Goal: Information Seeking & Learning: Understand process/instructions

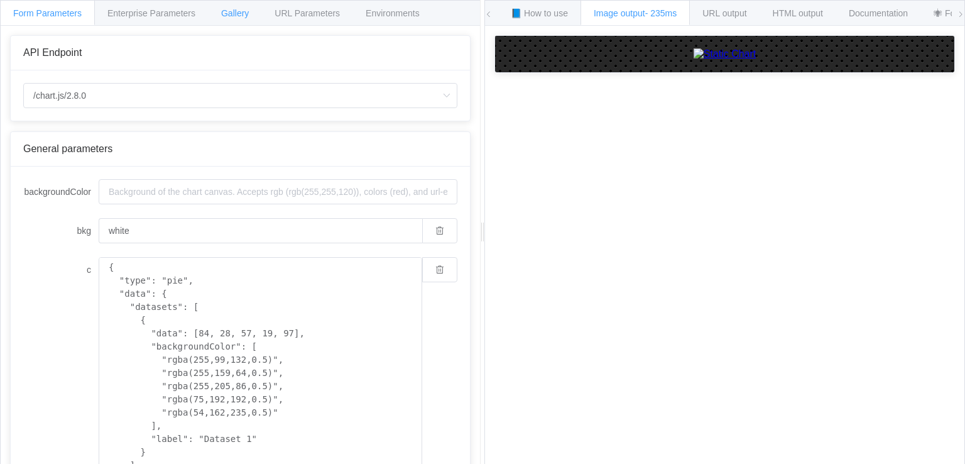
click at [241, 14] on span "Gallery" at bounding box center [235, 13] width 28 height 10
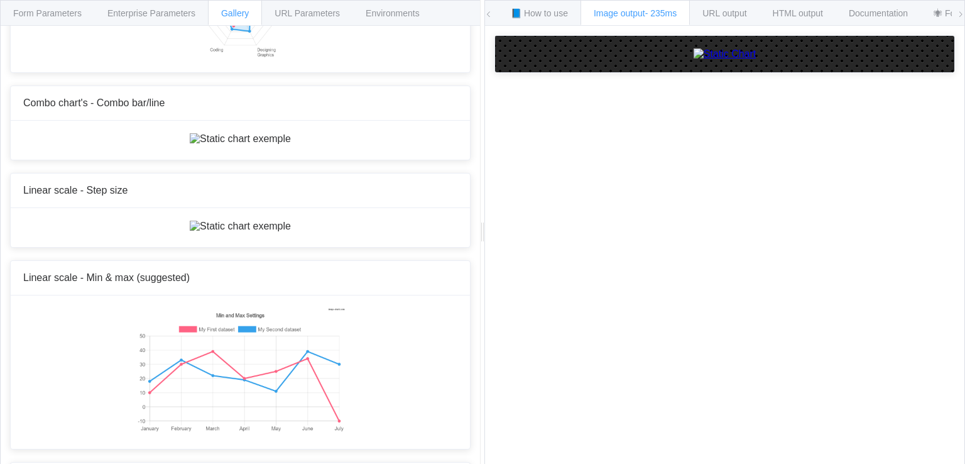
scroll to position [4210, 0]
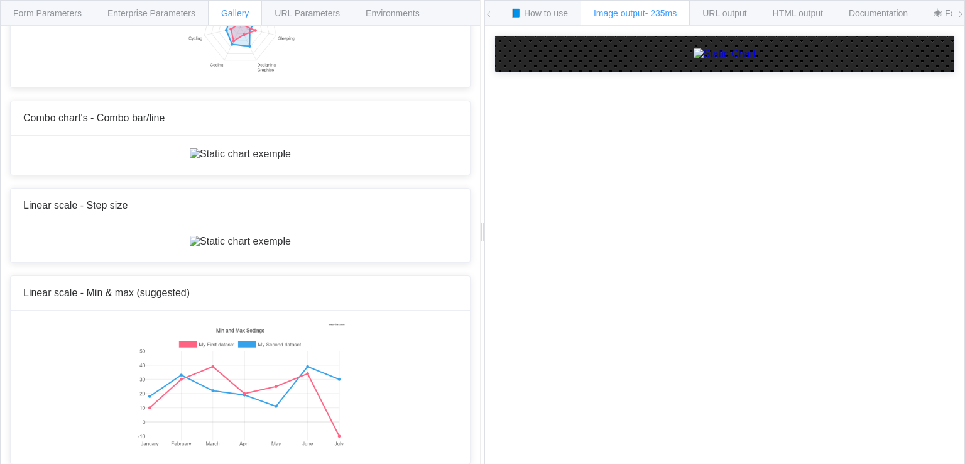
click at [831, 10] on div "HTML output" at bounding box center [798, 12] width 77 height 25
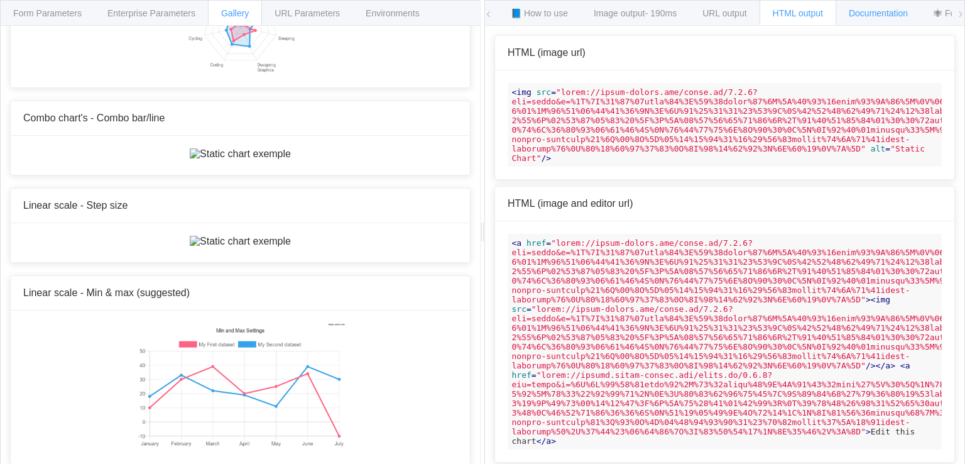
click at [907, 13] on span "Documentation" at bounding box center [878, 13] width 59 height 10
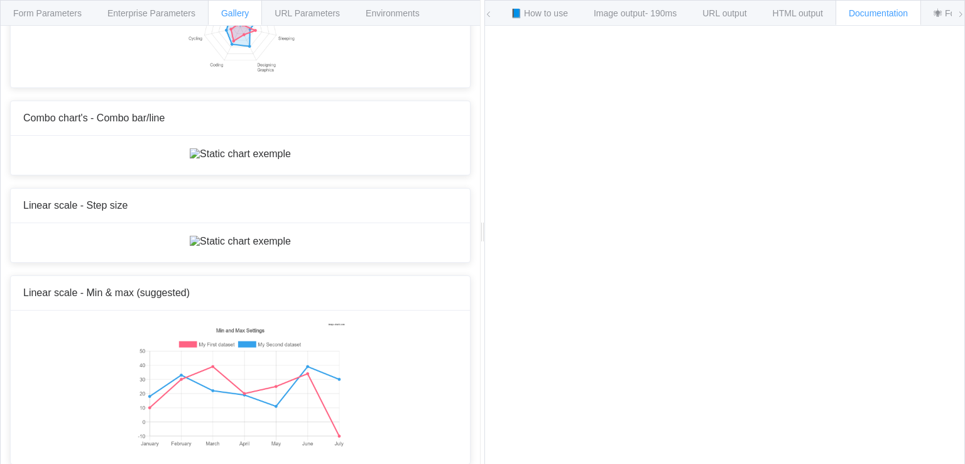
click at [791, 13] on span "HTML output" at bounding box center [798, 13] width 50 height 10
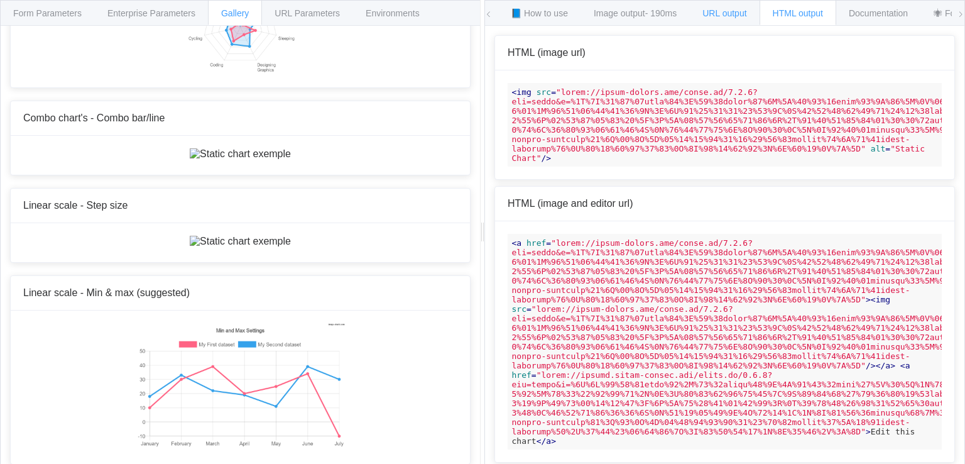
click at [730, 11] on span "URL output" at bounding box center [725, 13] width 44 height 10
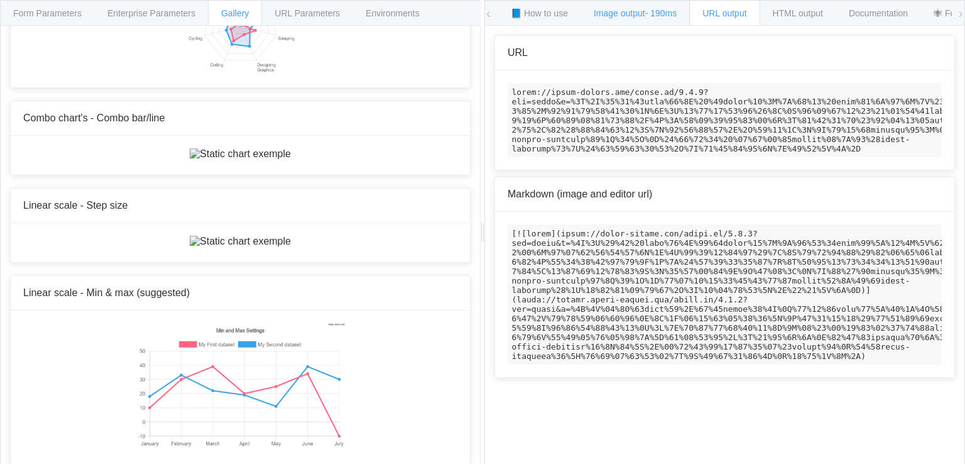
drag, startPoint x: 643, startPoint y: 14, endPoint x: 632, endPoint y: 17, distance: 11.6
click at [643, 15] on span "Image output - 190ms" at bounding box center [635, 13] width 83 height 10
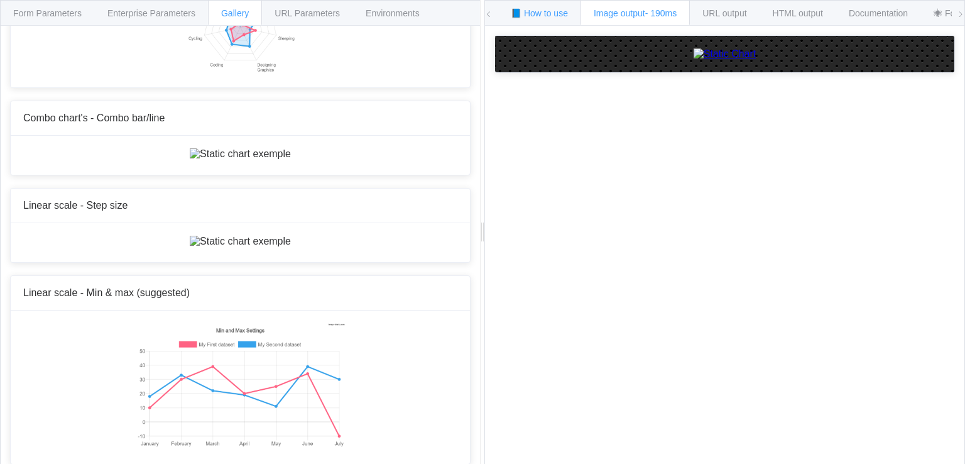
click at [542, 19] on div "📘 How to use" at bounding box center [540, 12] width 84 height 25
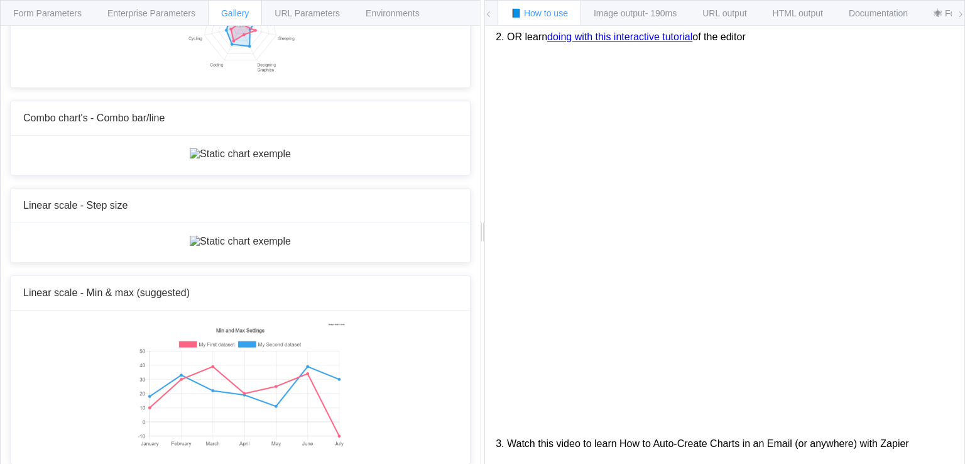
scroll to position [28, 0]
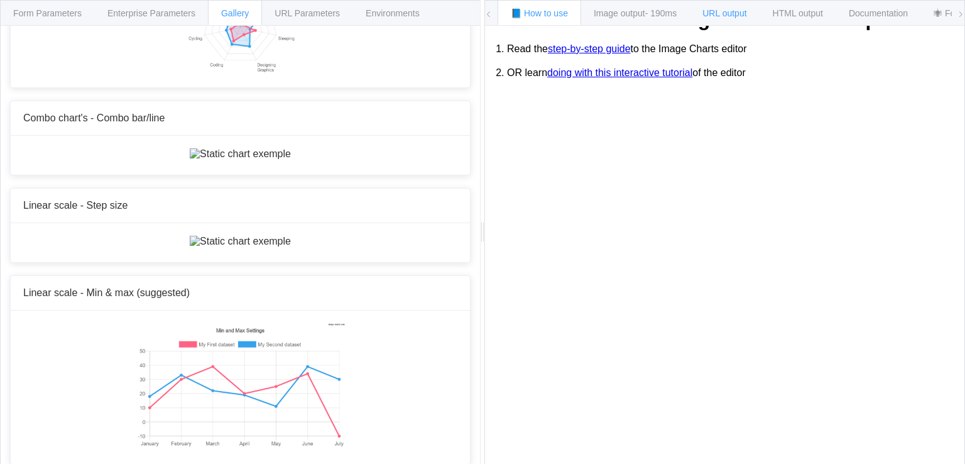
click at [736, 12] on span "URL output" at bounding box center [725, 13] width 44 height 10
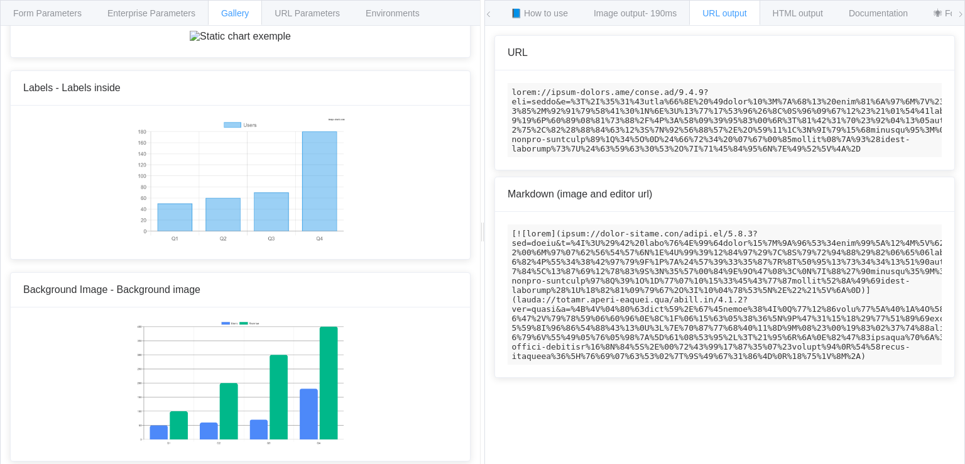
scroll to position [7226, 0]
